Goal: Task Accomplishment & Management: Use online tool/utility

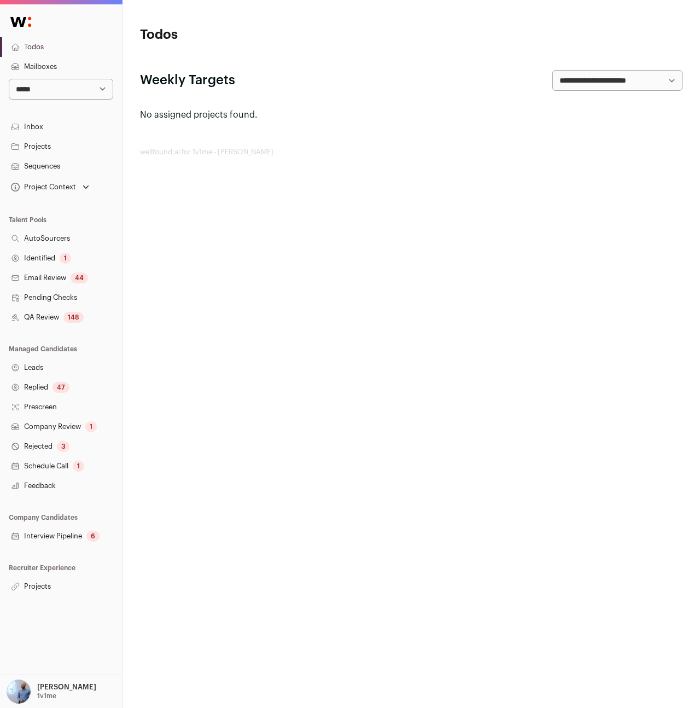
click at [105, 86] on select "**********" at bounding box center [61, 89] width 104 height 21
select select "*"
click at [9, 79] on select "**********" at bounding box center [61, 89] width 104 height 21
click at [37, 585] on link "Projects" at bounding box center [61, 586] width 122 height 20
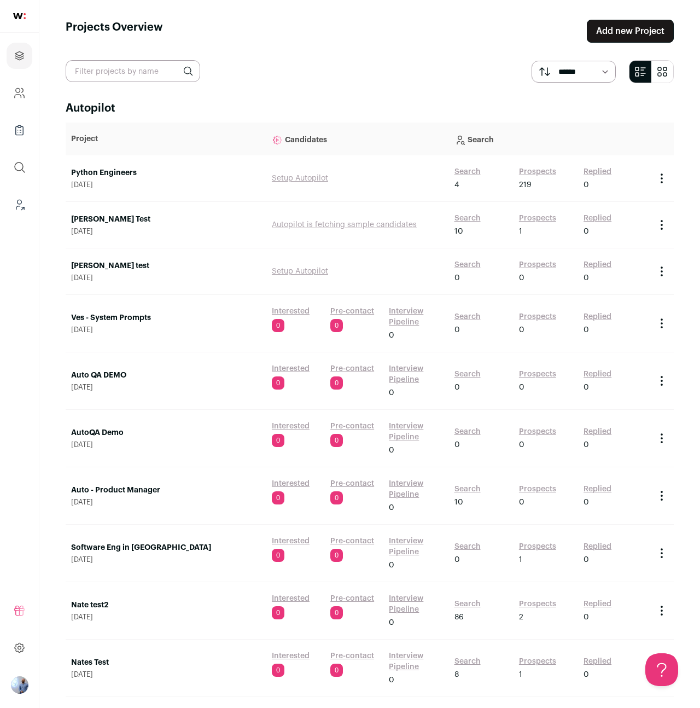
click at [461, 168] on link "Search" at bounding box center [468, 171] width 26 height 11
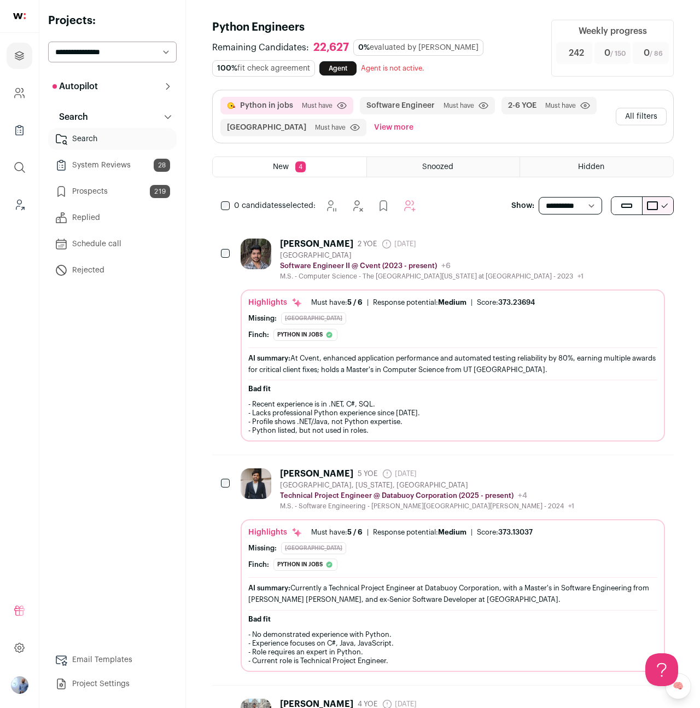
click at [633, 110] on button "All filters" at bounding box center [641, 117] width 51 height 18
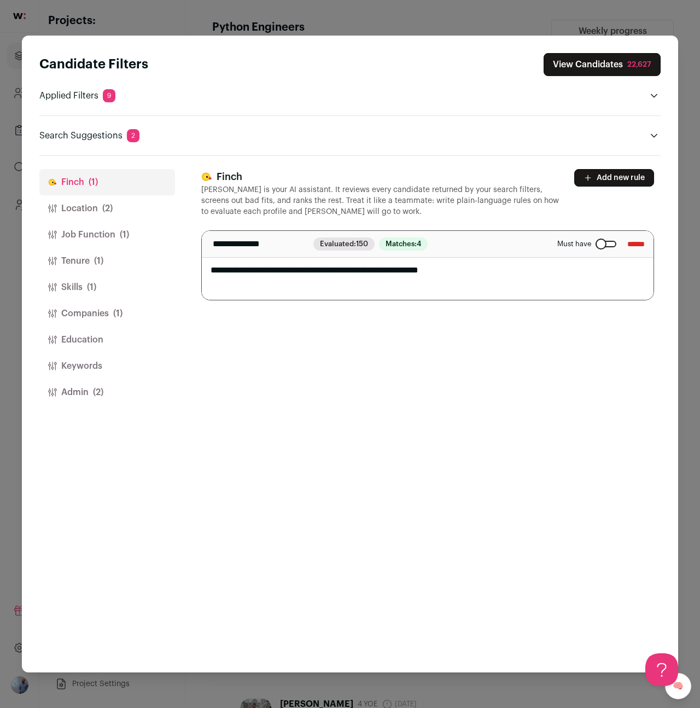
click at [86, 370] on button "Keywords" at bounding box center [107, 366] width 136 height 26
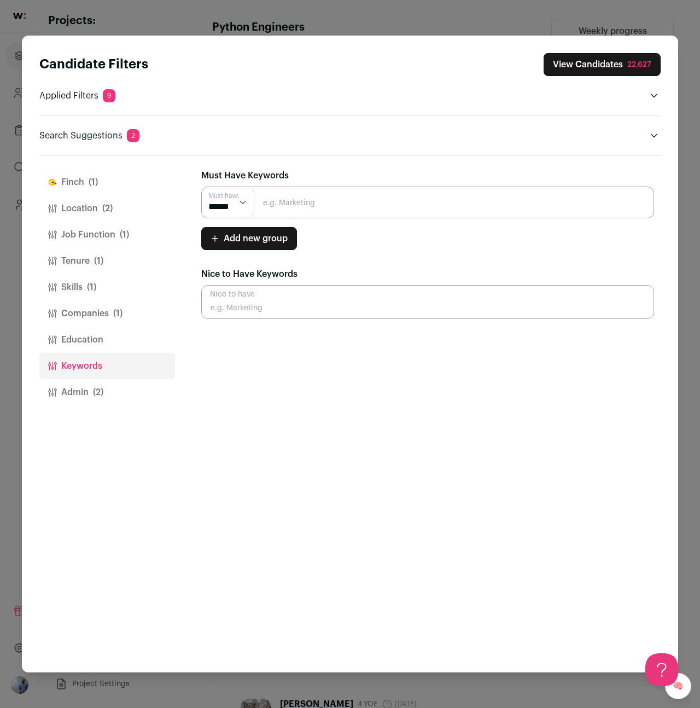
click at [279, 191] on input "Close modal via background" at bounding box center [427, 203] width 453 height 32
type input "langchain"
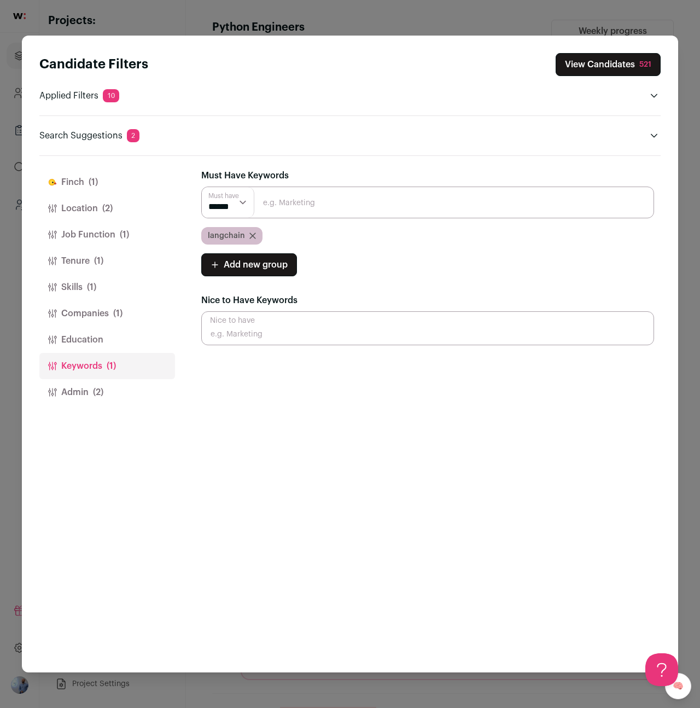
click at [588, 62] on button "View Candidates 521" at bounding box center [608, 64] width 105 height 23
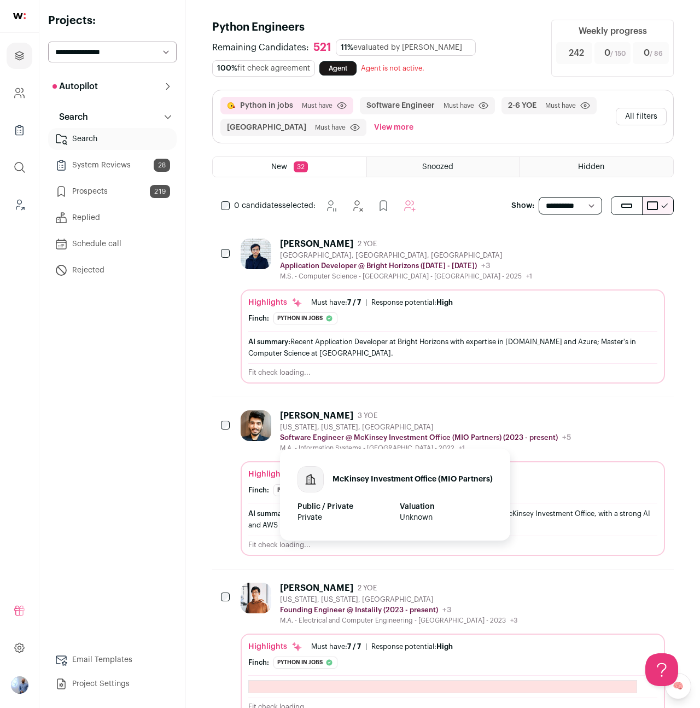
click at [434, 470] on div "McKinsey Investment Office (MIO Partners)" at bounding box center [395, 479] width 195 height 26
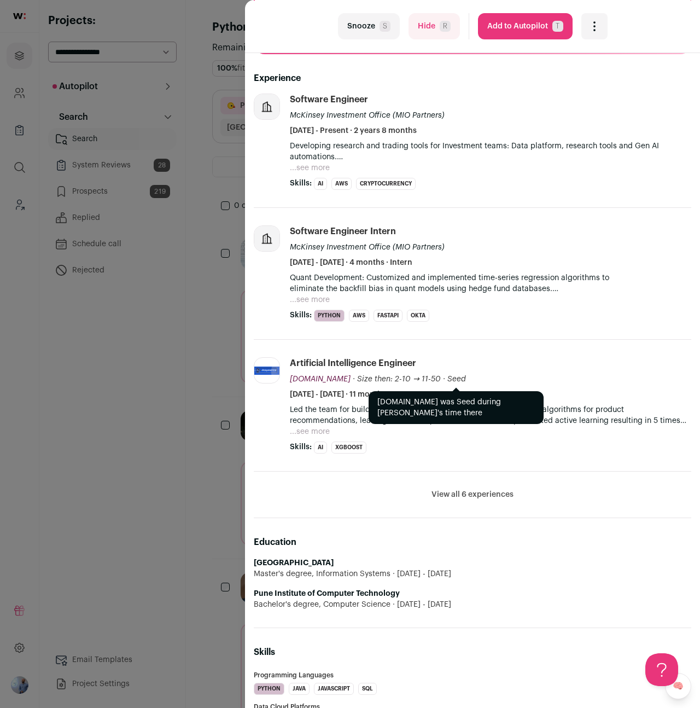
scroll to position [289, 0]
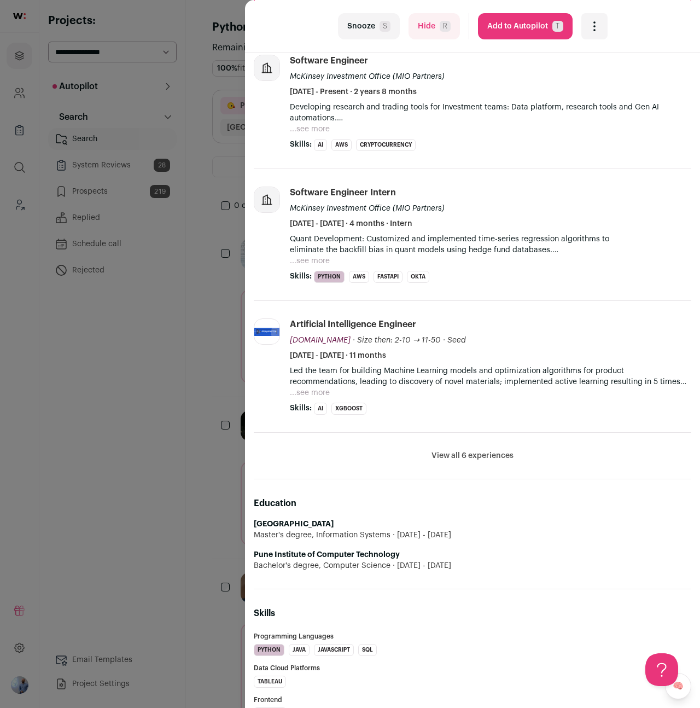
click at [400, 397] on div "Led the team for building Machine Learning models and optimization algorithms f…" at bounding box center [490, 381] width 401 height 33
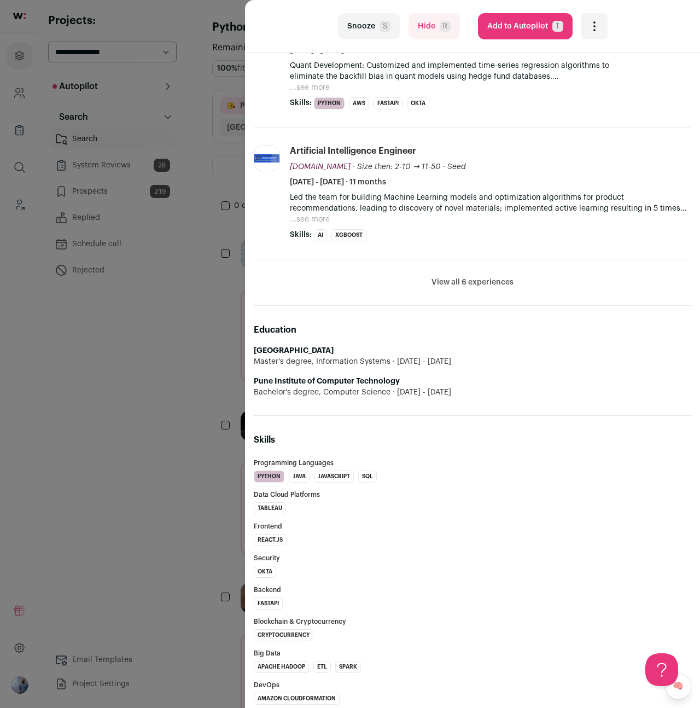
scroll to position [414, 0]
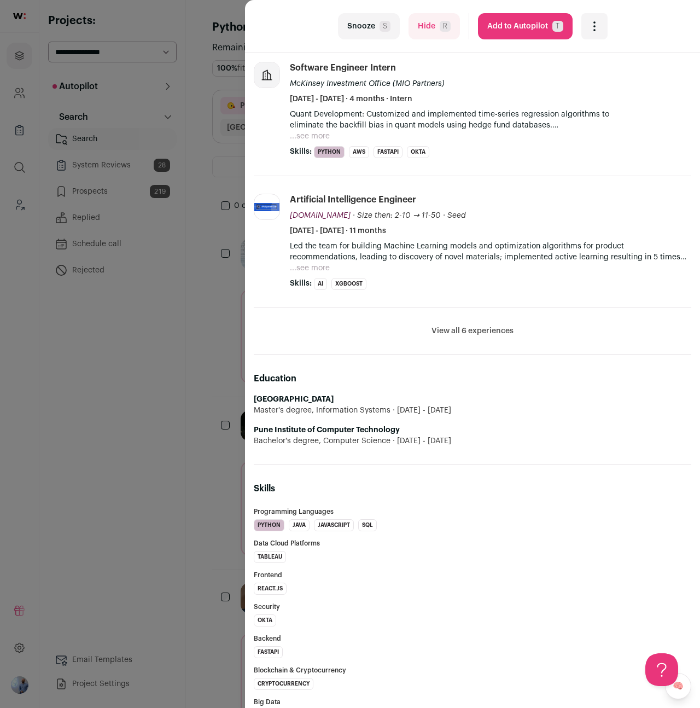
click at [456, 327] on button "View all 6 experiences" at bounding box center [473, 330] width 82 height 11
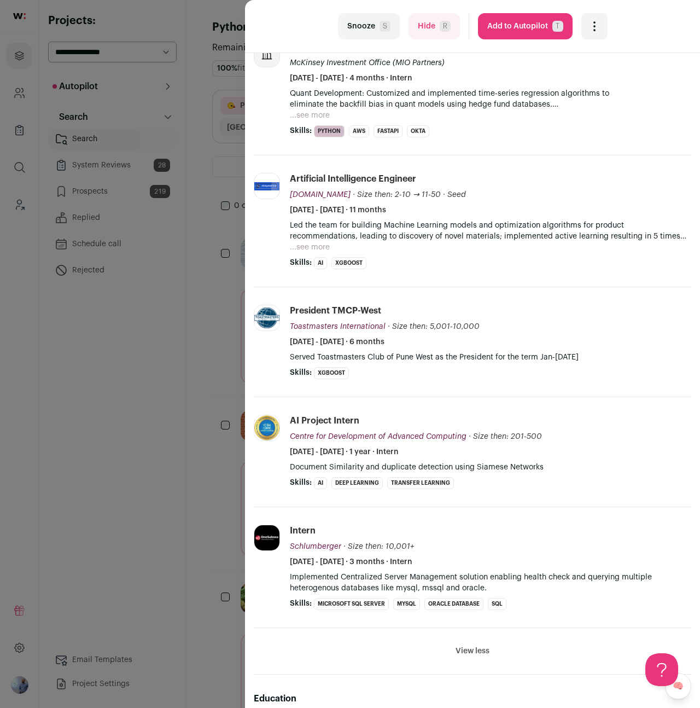
scroll to position [429, 0]
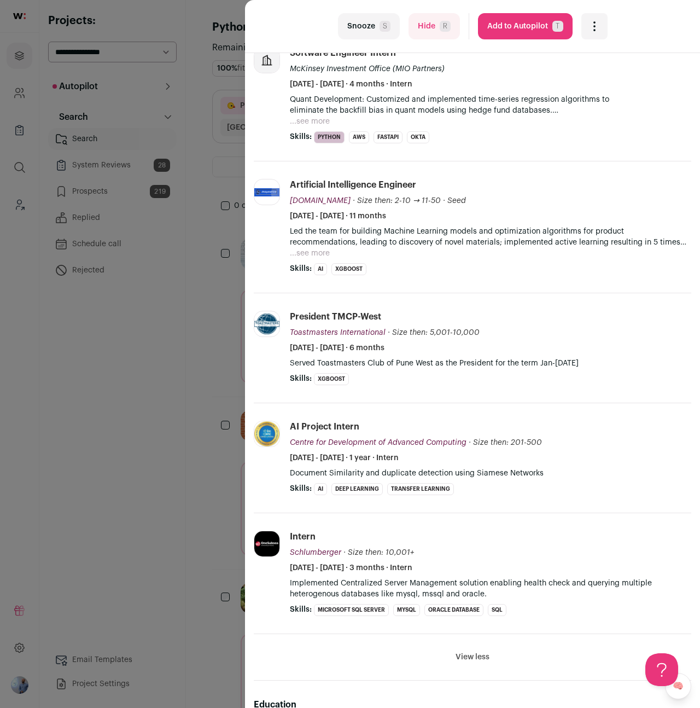
click at [308, 260] on li "Artificial Intelligence Engineer [DOMAIN_NAME] [DOMAIN_NAME] [DOMAIN_NAME] Add …" at bounding box center [490, 227] width 401 height 96
click at [308, 256] on button "...see more" at bounding box center [310, 253] width 40 height 11
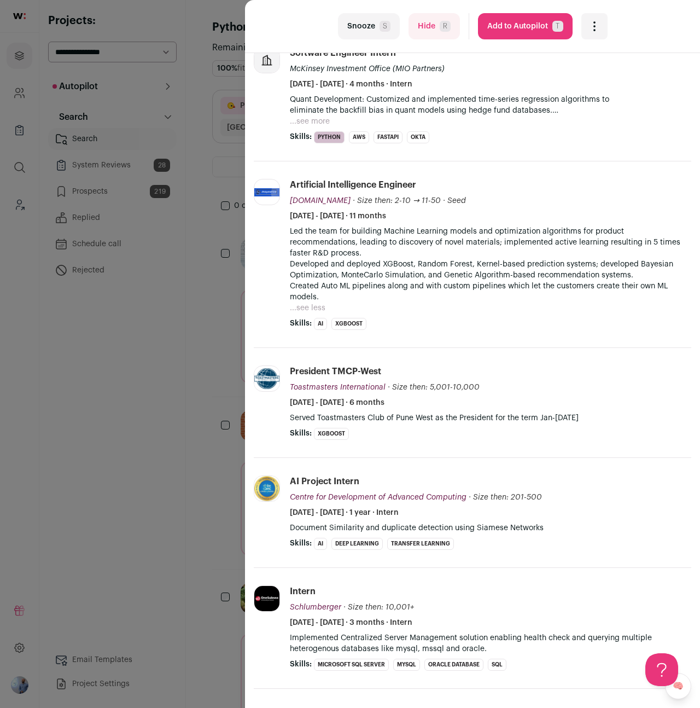
click at [320, 119] on button "...see more" at bounding box center [310, 121] width 40 height 11
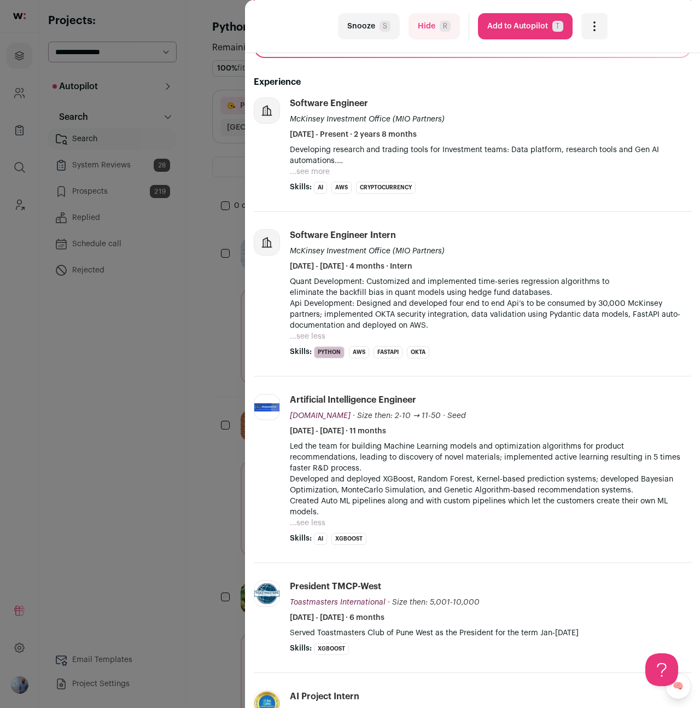
scroll to position [10, 0]
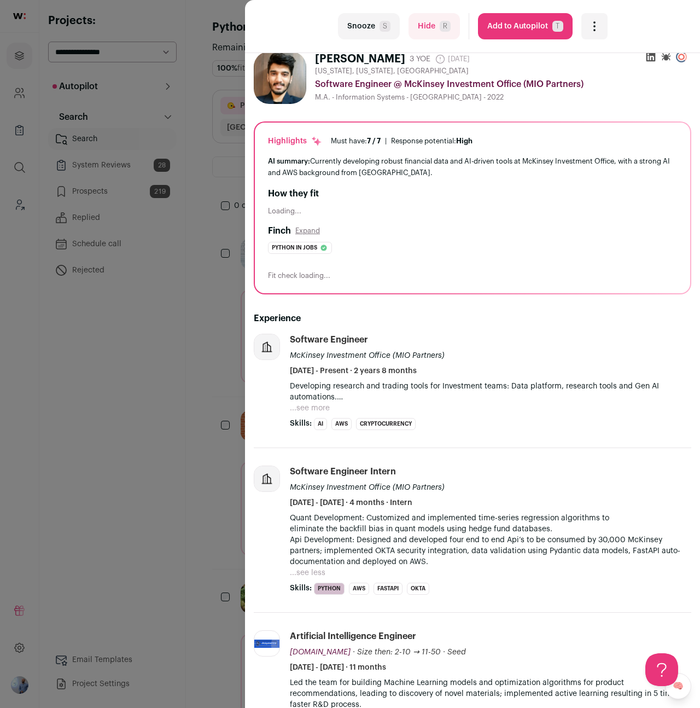
click at [320, 407] on button "...see more" at bounding box center [310, 408] width 40 height 11
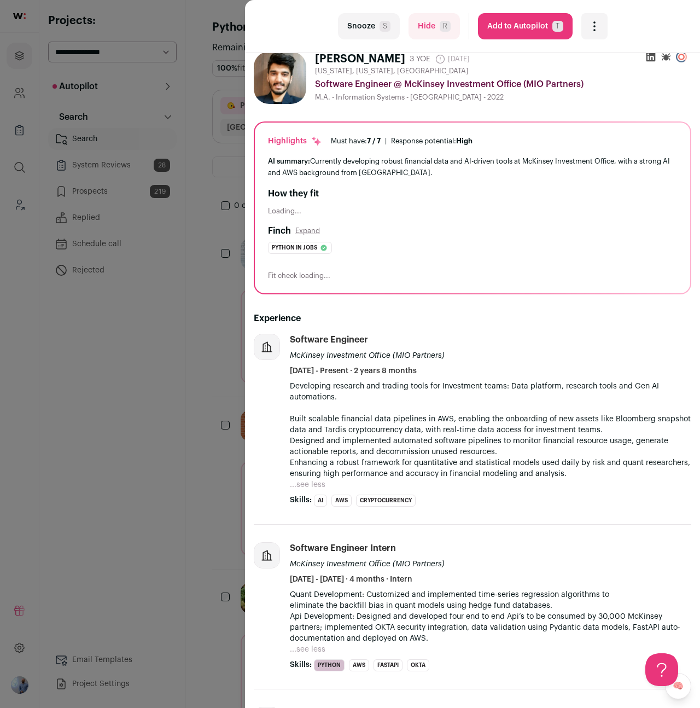
click at [81, 480] on div "last Snooze S Hide R Add to Autopilot T More actions Report a Problem Report th…" at bounding box center [350, 354] width 700 height 708
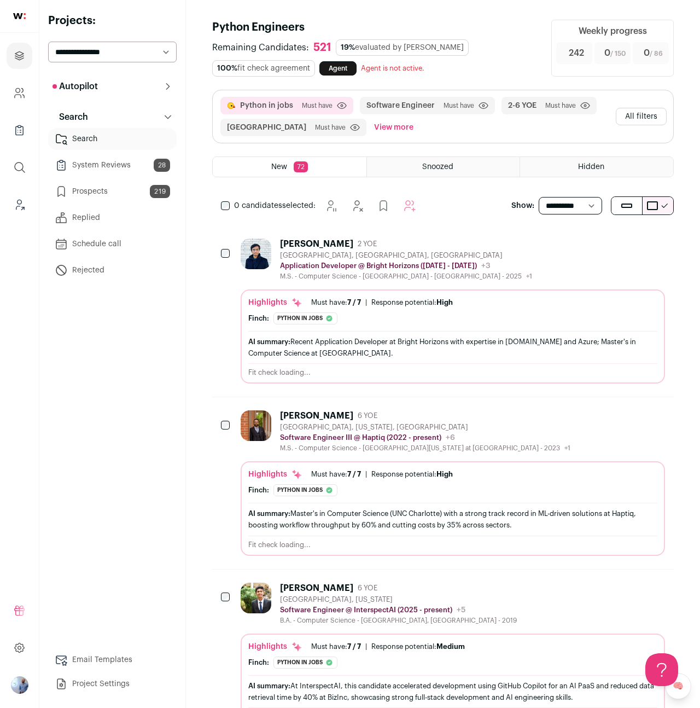
click at [658, 126] on div "Python in jobs Must have Click to disable/enable criteria Software Engineer Mus…" at bounding box center [443, 116] width 461 height 53
click at [643, 123] on button "All filters" at bounding box center [641, 117] width 51 height 18
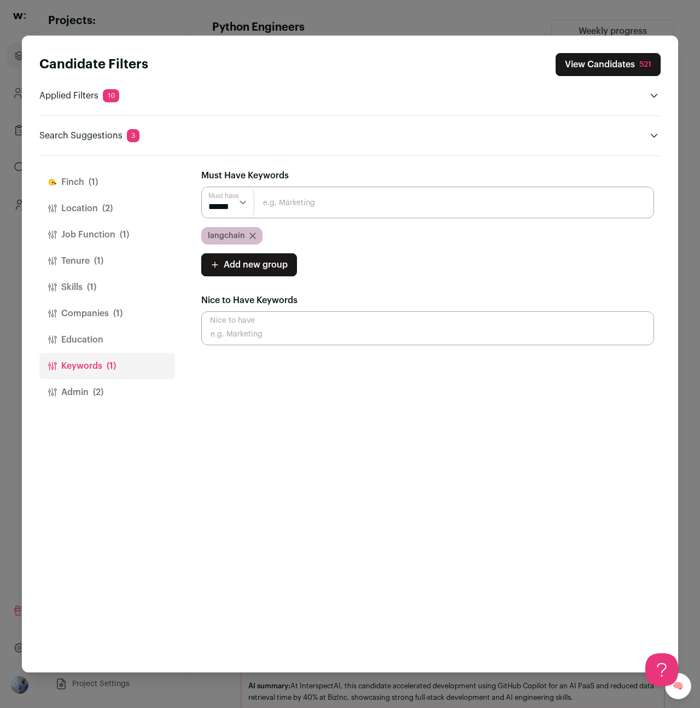
click at [591, 66] on button "View Candidates 521" at bounding box center [608, 64] width 105 height 23
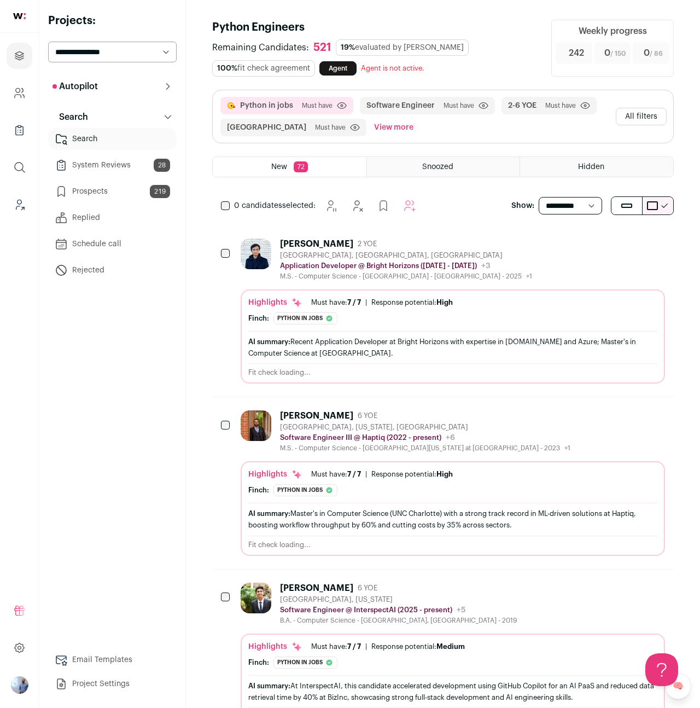
click at [371, 513] on div "AI summary: Master's in Computer Science (UNC Charlotte) with a strong track re…" at bounding box center [452, 519] width 409 height 23
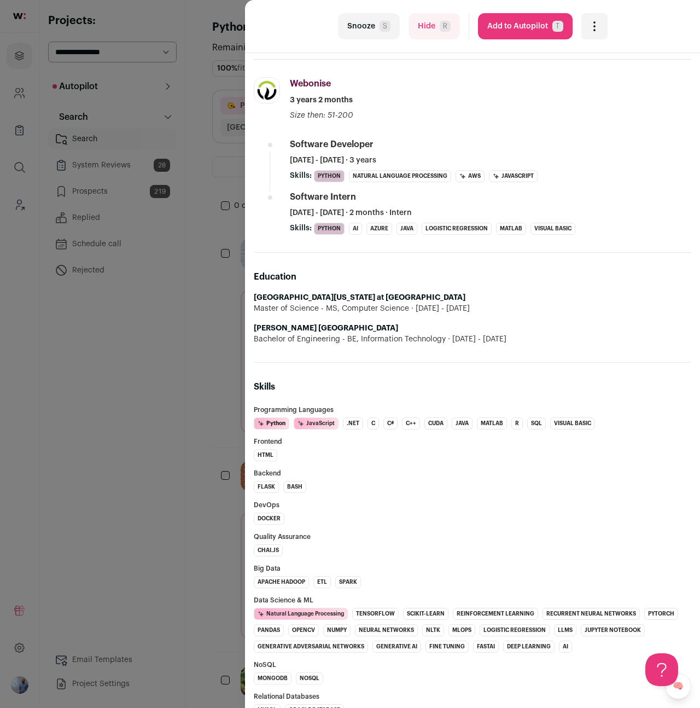
scroll to position [686, 0]
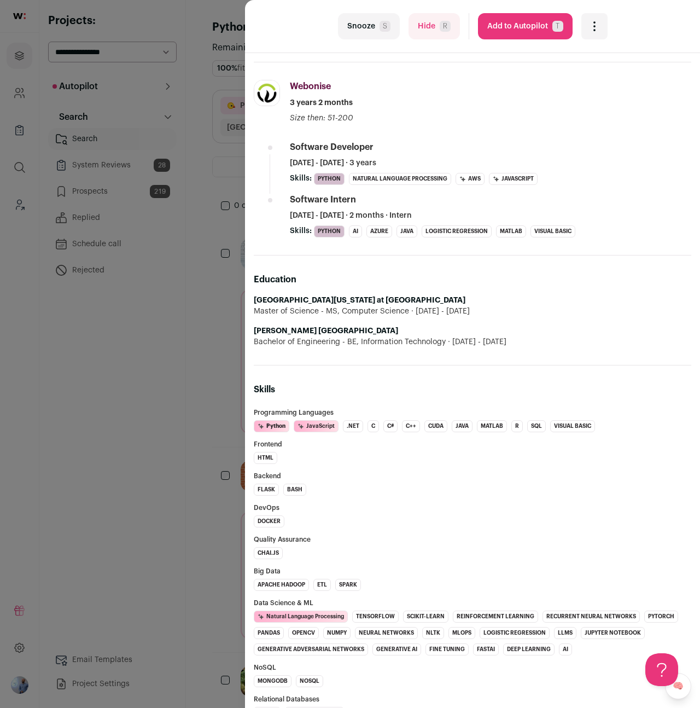
click at [209, 439] on div "last Snooze S Hide R Add to Autopilot T More actions Report a Problem Report th…" at bounding box center [350, 354] width 700 height 708
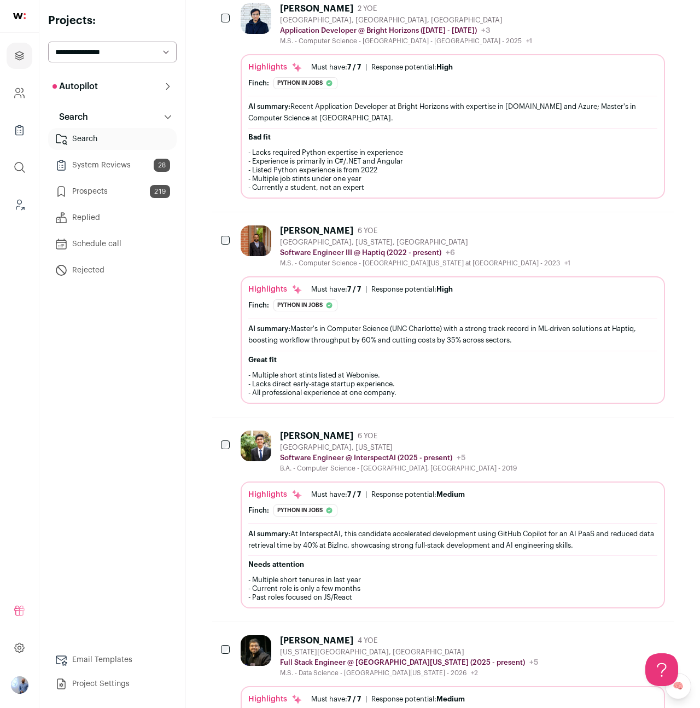
scroll to position [0, 0]
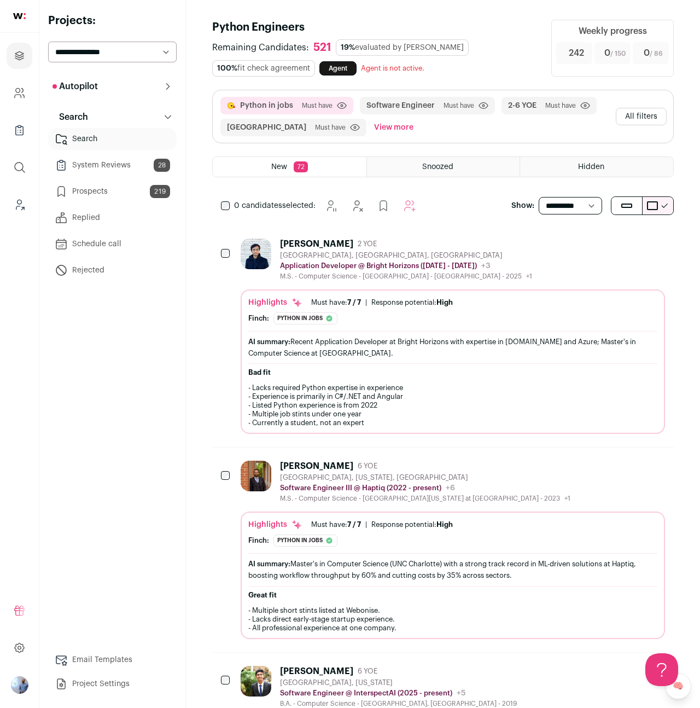
click at [653, 120] on button "All filters" at bounding box center [641, 117] width 51 height 18
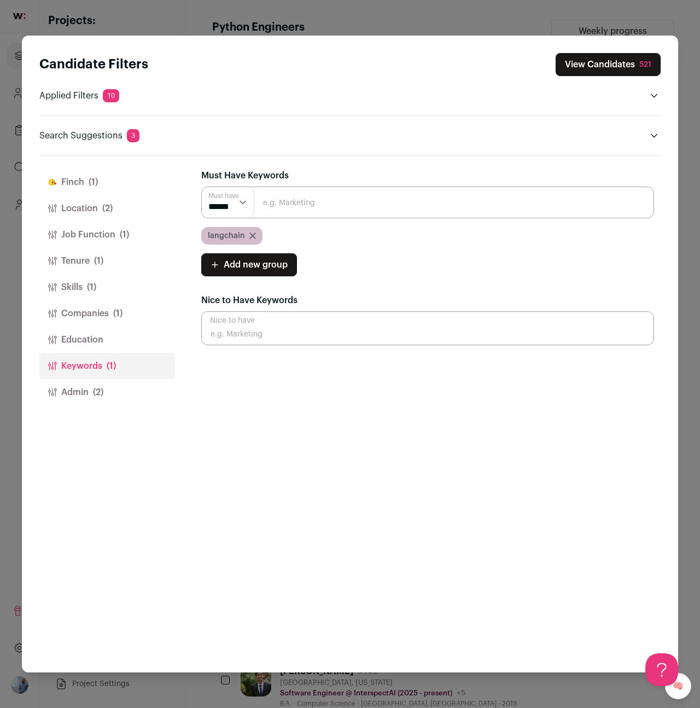
click at [248, 240] on div "langchain" at bounding box center [231, 236] width 61 height 18
click at [252, 230] on div "langchain" at bounding box center [231, 236] width 61 height 18
click at [249, 237] on icon "Close modal via background" at bounding box center [252, 235] width 7 height 7
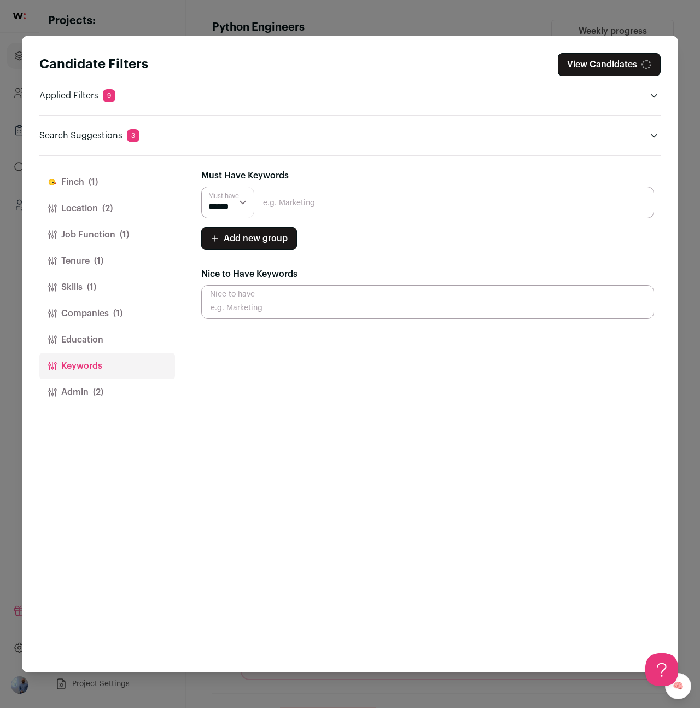
click at [323, 28] on div "Candidate Filters View Candidates Applied Filters 9 Python in jobs Must have So…" at bounding box center [350, 354] width 700 height 708
